Goal: Transaction & Acquisition: Purchase product/service

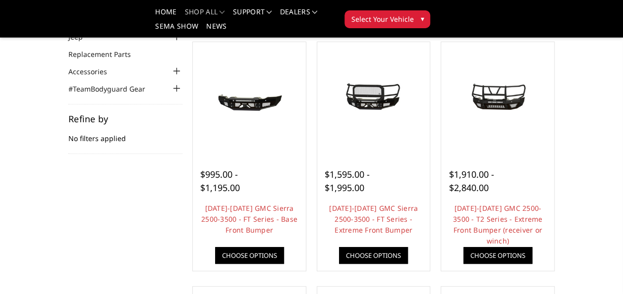
scroll to position [50, 0]
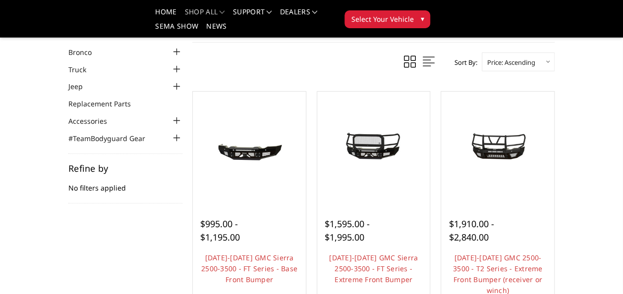
click at [372, 162] on img at bounding box center [374, 147] width 108 height 51
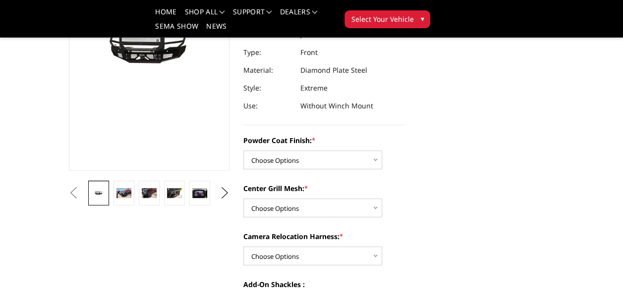
scroll to position [149, 0]
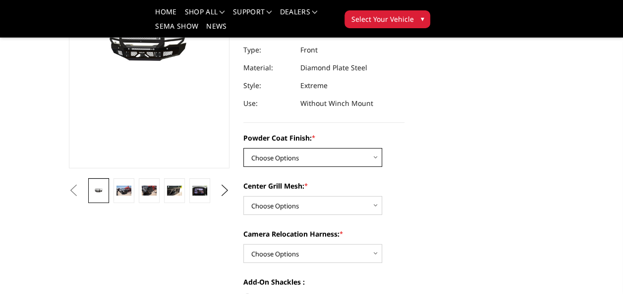
click at [321, 157] on select "Choose Options Bare Metal Gloss Black Powder Coat Textured Black Powder Coat" at bounding box center [312, 157] width 139 height 19
select select "3256"
click at [243, 148] on select "Choose Options Bare Metal Gloss Black Powder Coat Textured Black Powder Coat" at bounding box center [312, 157] width 139 height 19
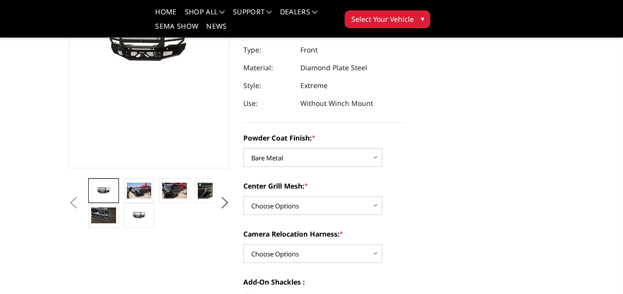
click at [146, 188] on img at bounding box center [139, 191] width 24 height 16
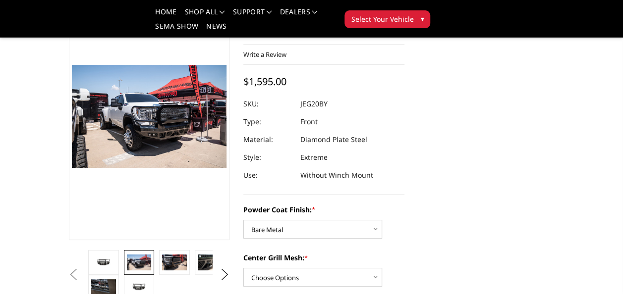
scroll to position [99, 0]
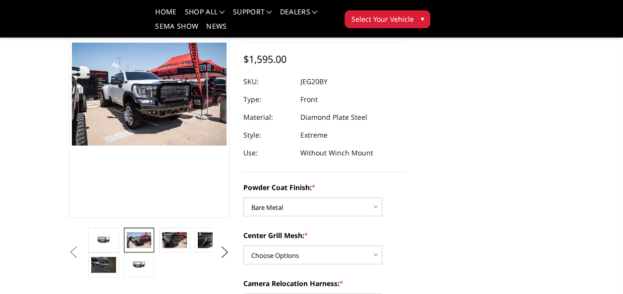
click at [172, 239] on img at bounding box center [174, 240] width 24 height 16
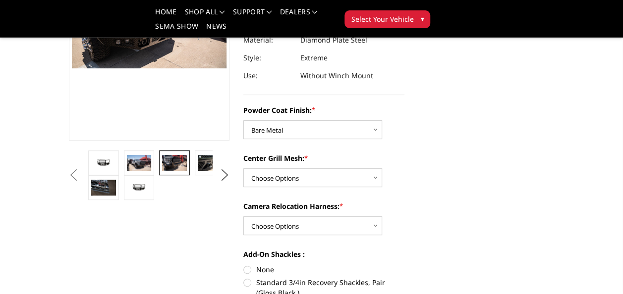
scroll to position [198, 0]
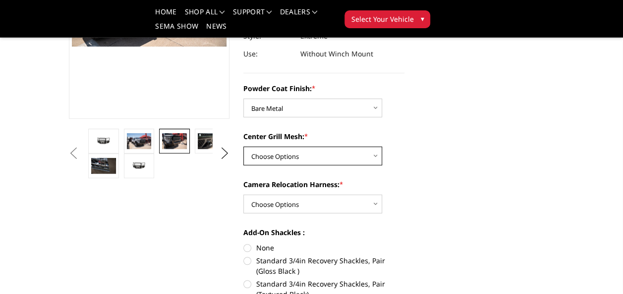
click at [287, 151] on select "Choose Options WITH Expanded Metal in Center Grill WITHOUT Expanded Metal in Ce…" at bounding box center [312, 156] width 139 height 19
select select "3259"
click at [243, 147] on select "Choose Options WITH Expanded Metal in Center Grill WITHOUT Expanded Metal in Ce…" at bounding box center [312, 156] width 139 height 19
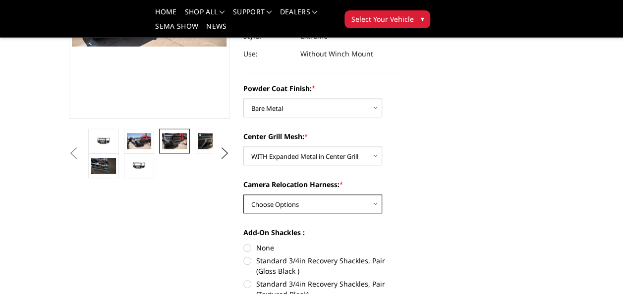
click at [275, 203] on select "Choose Options WITH Camera Relocation Harness WITHOUT Camera Relocation Harness" at bounding box center [312, 204] width 139 height 19
select select "3262"
click at [243, 195] on select "Choose Options WITH Camera Relocation Harness WITHOUT Camera Relocation Harness" at bounding box center [312, 204] width 139 height 19
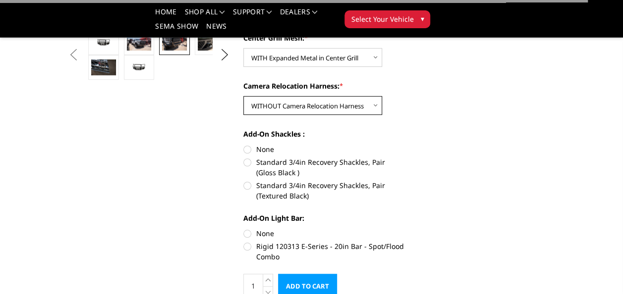
scroll to position [297, 0]
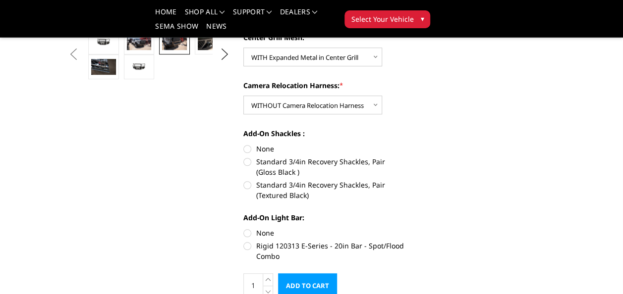
click at [245, 148] on label "None" at bounding box center [323, 149] width 161 height 10
click at [244, 144] on input "None" at bounding box center [243, 144] width 0 height 0
radio input "true"
click at [251, 234] on label "None" at bounding box center [323, 233] width 161 height 10
click at [244, 228] on input "None" at bounding box center [243, 228] width 0 height 0
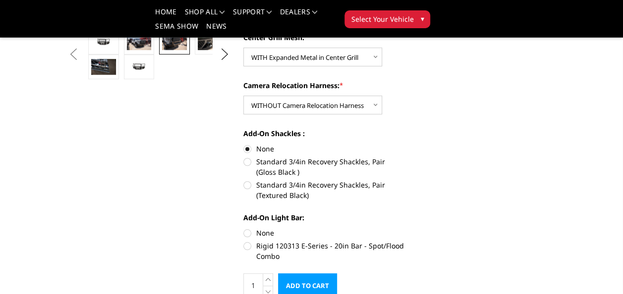
radio input "true"
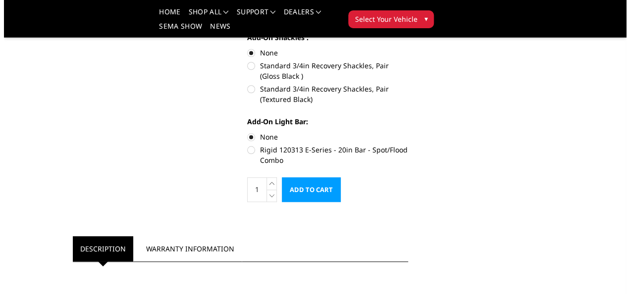
scroll to position [396, 0]
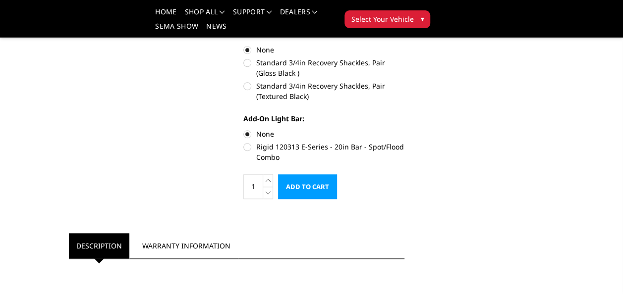
click at [299, 175] on input "Add to Cart" at bounding box center [307, 186] width 59 height 25
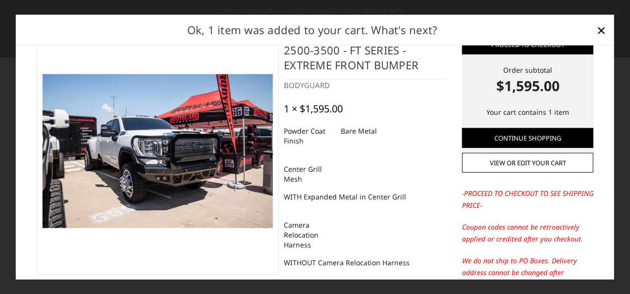
scroll to position [50, 0]
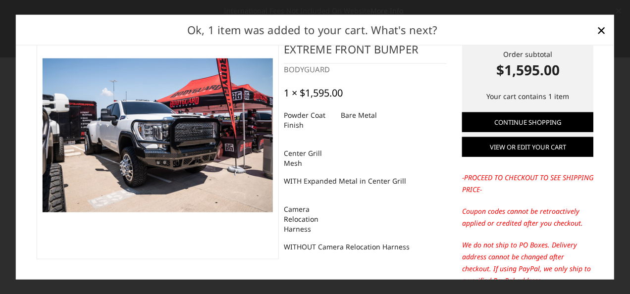
click at [512, 151] on link "View or edit your cart" at bounding box center [527, 147] width 131 height 20
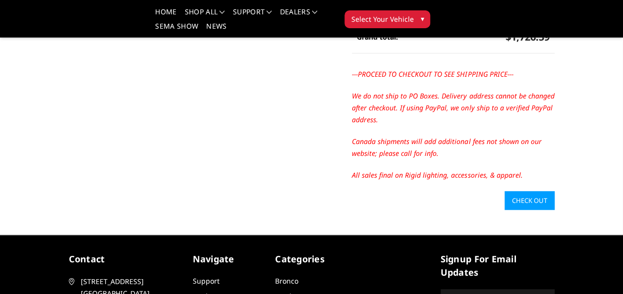
scroll to position [347, 0]
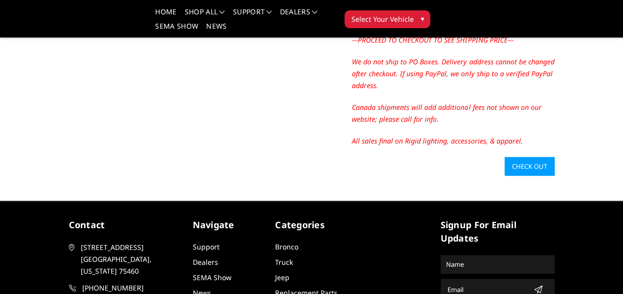
click at [514, 161] on link "Check out" at bounding box center [529, 166] width 50 height 19
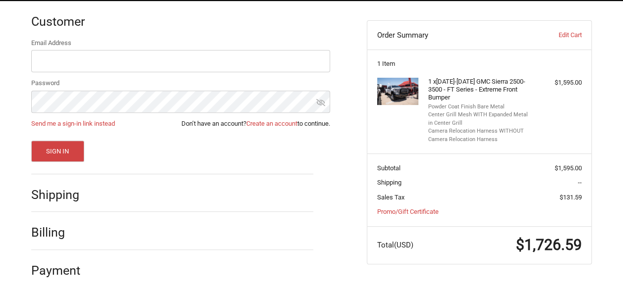
scroll to position [150, 0]
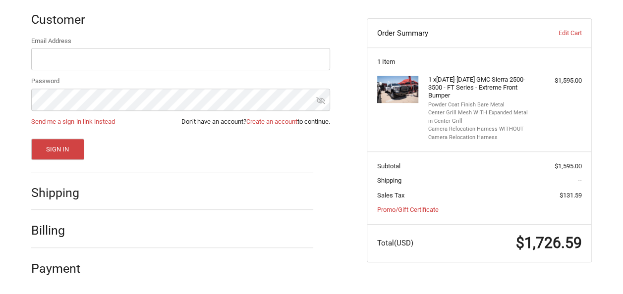
click at [66, 223] on h2 "Billing" at bounding box center [60, 230] width 58 height 15
click at [63, 266] on h2 "Payment" at bounding box center [60, 268] width 58 height 15
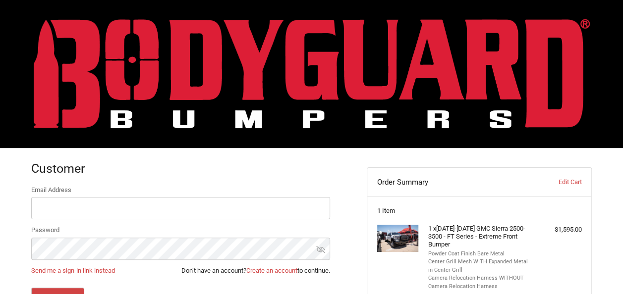
scroll to position [0, 0]
